Goal: Transaction & Acquisition: Download file/media

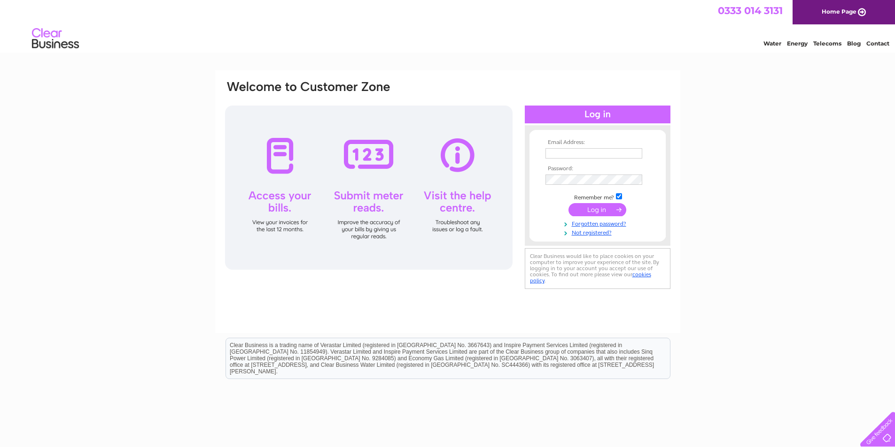
type input "acmoffat@btinternet.com"
click at [602, 211] on input "submit" at bounding box center [597, 209] width 58 height 13
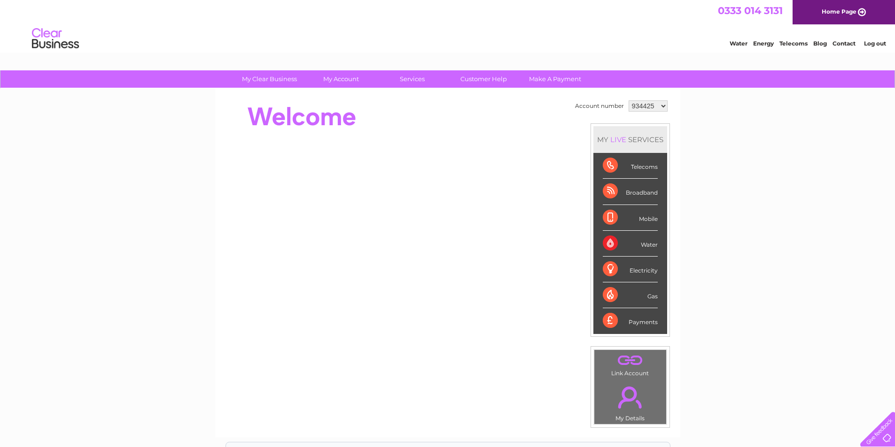
click at [664, 103] on select "934425 1106285 1147650 1147672" at bounding box center [647, 105] width 39 height 11
click at [628, 100] on select "934425 1106285 1147650 1147672" at bounding box center [647, 105] width 39 height 11
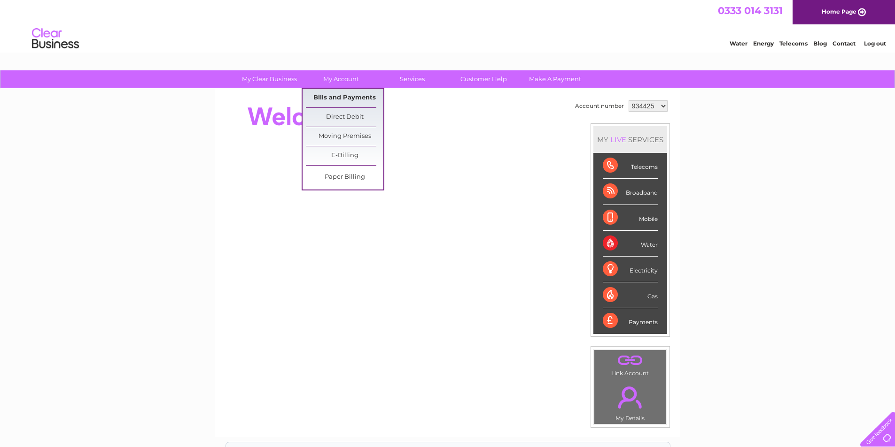
click at [341, 94] on link "Bills and Payments" at bounding box center [344, 98] width 77 height 19
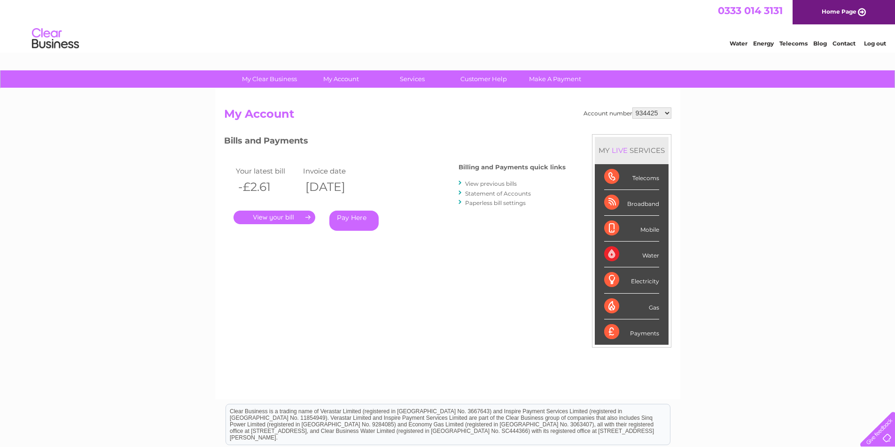
click at [667, 114] on select "934425 1106285 1147650 1147672" at bounding box center [651, 113] width 39 height 11
select select "1106285"
click at [633, 108] on select "934425 1106285 1147650 1147672" at bounding box center [651, 113] width 39 height 11
click at [476, 185] on link "View previous bills" at bounding box center [491, 183] width 52 height 7
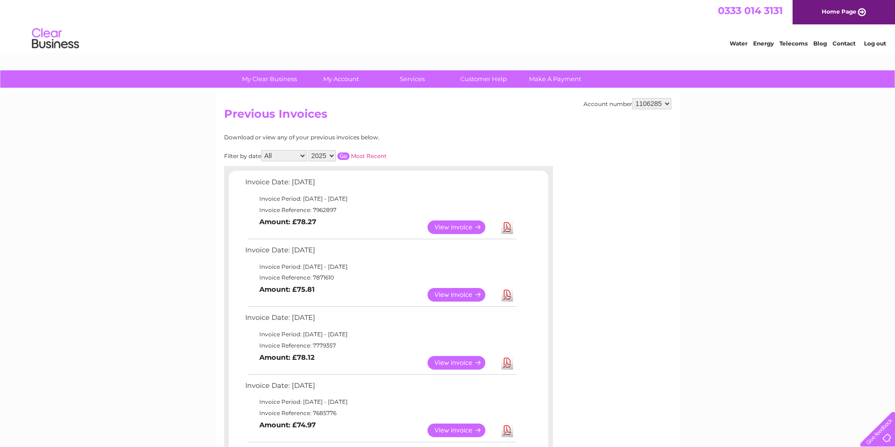
click at [502, 363] on link "Download" at bounding box center [507, 363] width 12 height 14
click at [509, 298] on link "Download" at bounding box center [507, 295] width 12 height 14
click at [505, 229] on link "Download" at bounding box center [507, 228] width 12 height 14
click at [666, 104] on select "934425 1106285 1147650 1147672" at bounding box center [651, 103] width 39 height 11
select select "1147650"
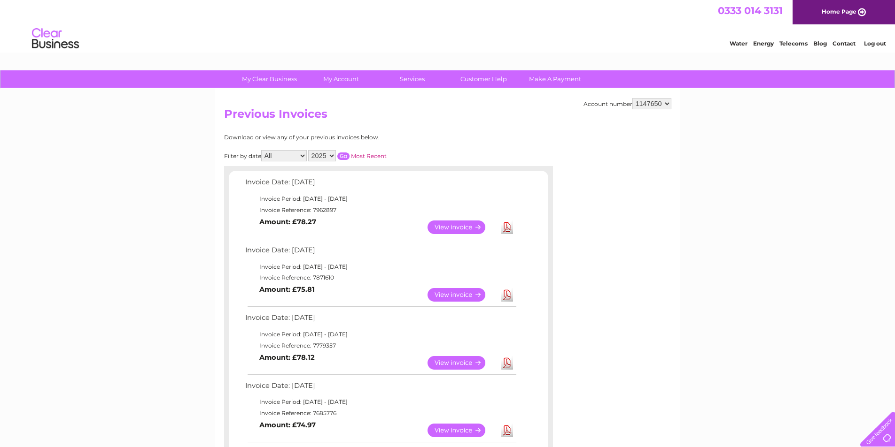
click at [633, 98] on select "934425 1106285 1147650 1147672" at bounding box center [651, 103] width 39 height 11
click at [509, 367] on link "Download" at bounding box center [507, 363] width 12 height 14
click at [510, 297] on link "Download" at bounding box center [507, 295] width 12 height 14
click at [506, 228] on link "Download" at bounding box center [507, 228] width 12 height 14
click at [656, 103] on select "934425 1106285 1147650 1147672" at bounding box center [651, 103] width 39 height 11
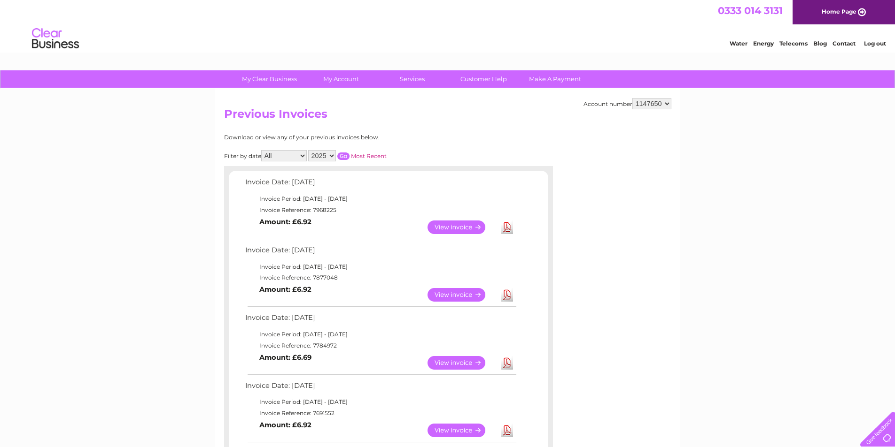
select select "1147672"
click at [633, 98] on select "934425 1106285 1147650 1147672" at bounding box center [651, 103] width 39 height 11
click at [507, 361] on link "Download" at bounding box center [507, 363] width 12 height 14
click at [506, 297] on link "Download" at bounding box center [507, 295] width 12 height 14
click at [507, 226] on link "Download" at bounding box center [507, 228] width 12 height 14
